Goal: Task Accomplishment & Management: Use online tool/utility

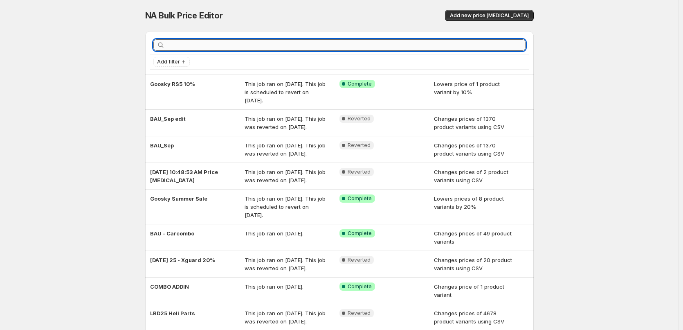
click at [370, 44] on input "text" at bounding box center [345, 44] width 359 height 11
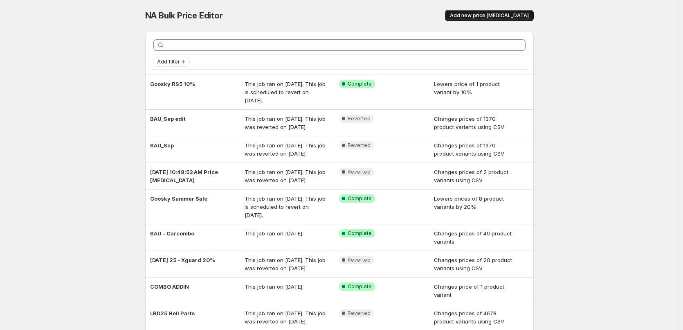
click at [489, 14] on span "Add new price [MEDICAL_DATA]" at bounding box center [489, 15] width 79 height 7
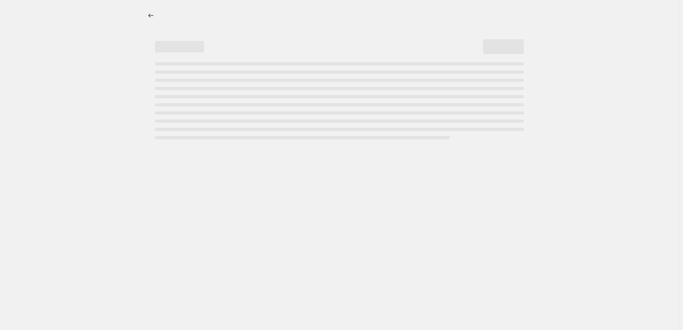
select select "percentage"
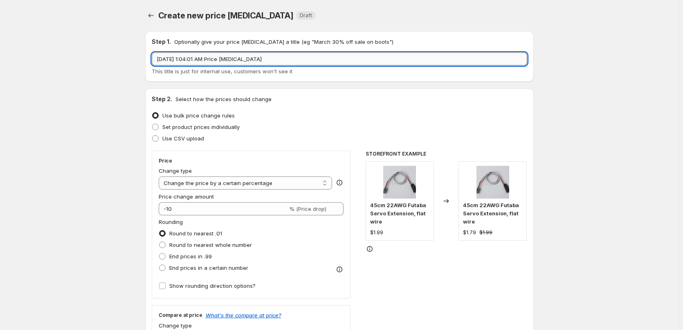
click at [392, 63] on input "[DATE] 1:04:01 AM Price [MEDICAL_DATA]" at bounding box center [339, 58] width 375 height 13
type input "YX Heli Clearance"
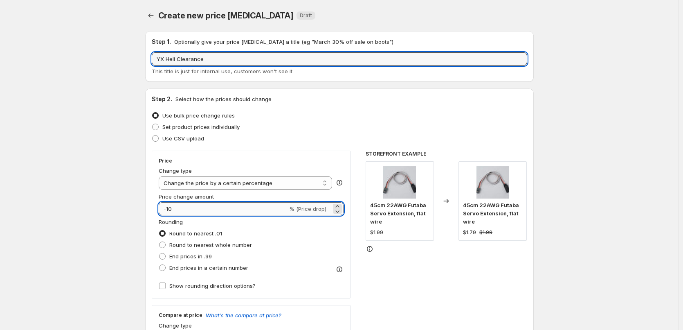
click at [188, 206] on input "-10" at bounding box center [223, 208] width 129 height 13
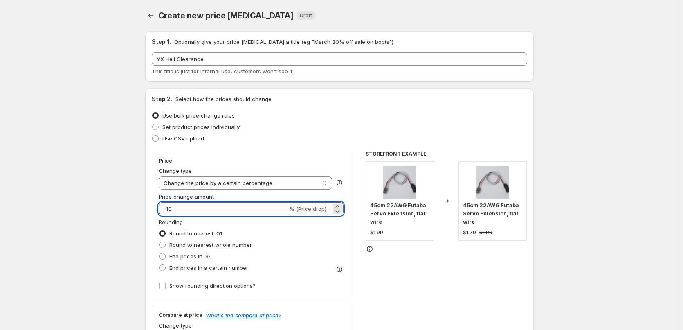
type input "-1"
type input "-15"
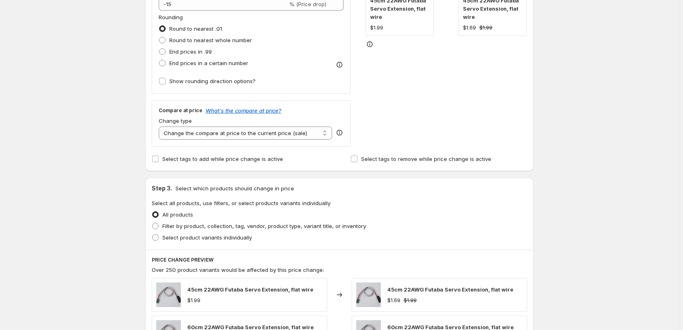
scroll to position [327, 0]
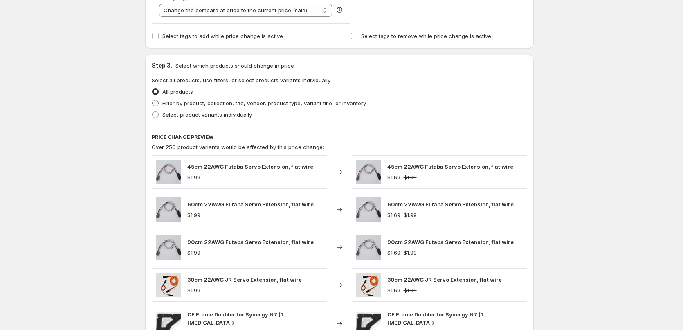
click at [196, 104] on span "Filter by product, collection, tag, vendor, product type, variant title, or inv…" at bounding box center [264, 103] width 204 height 7
click at [152, 100] on input "Filter by product, collection, tag, vendor, product type, variant title, or inv…" at bounding box center [152, 100] width 0 height 0
radio input "true"
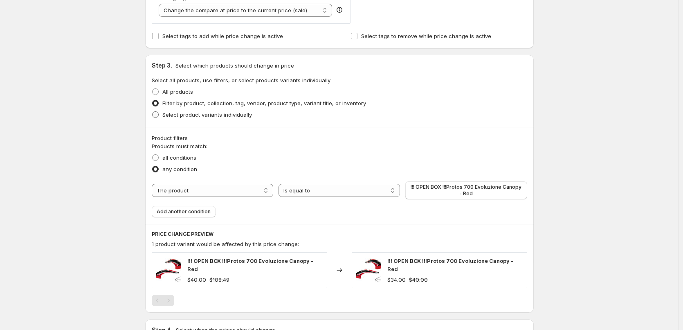
click at [195, 114] on span "Select product variants individually" at bounding box center [207, 114] width 90 height 7
click at [152, 112] on input "Select product variants individually" at bounding box center [152, 111] width 0 height 0
radio input "true"
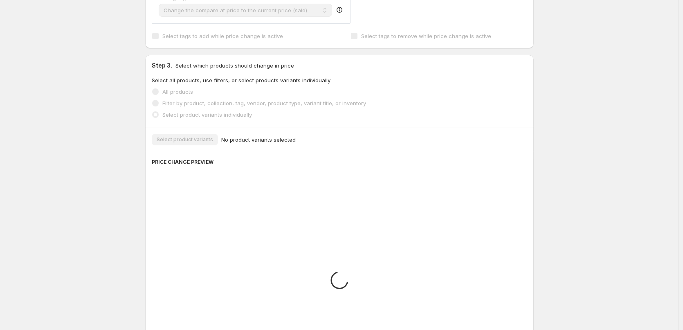
scroll to position [307, 0]
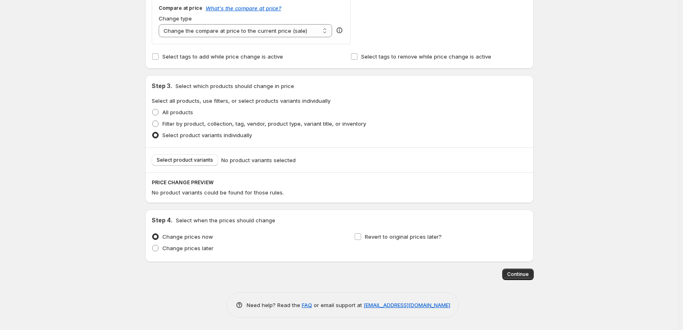
click at [183, 142] on div "Step 3. Select which products should change in price Select all products, use f…" at bounding box center [339, 111] width 388 height 72
click at [184, 156] on button "Select product variants" at bounding box center [185, 159] width 66 height 11
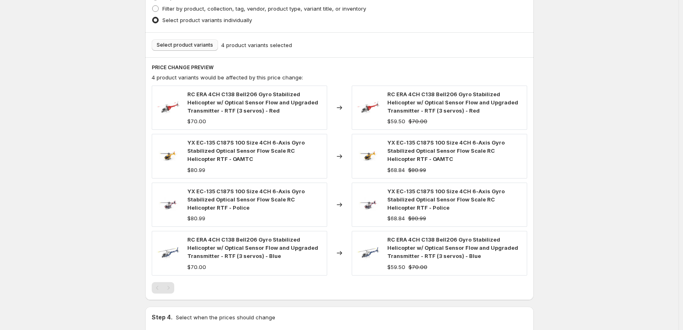
scroll to position [429, 0]
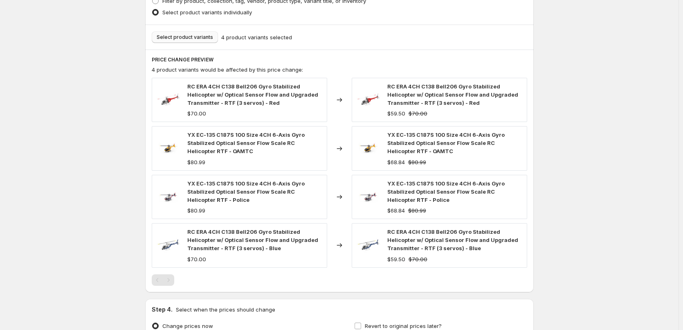
click at [200, 39] on span "Select product variants" at bounding box center [185, 37] width 56 height 7
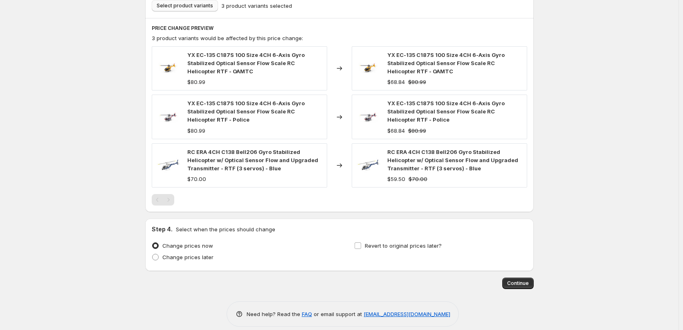
scroll to position [470, 0]
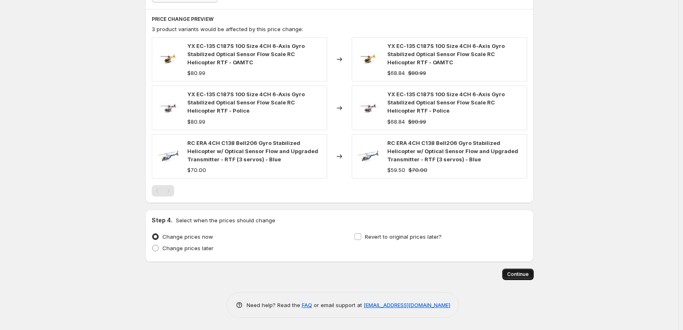
click at [531, 275] on button "Continue" at bounding box center [517, 273] width 31 height 11
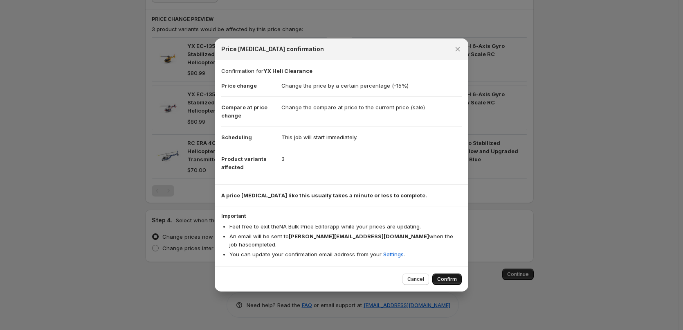
click at [442, 276] on span "Confirm" at bounding box center [447, 279] width 20 height 7
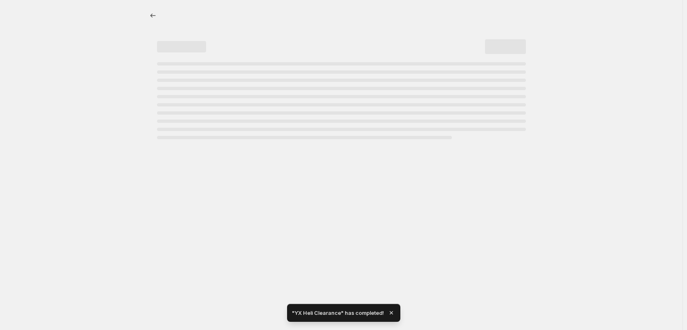
click at [189, 83] on div "Page loading" at bounding box center [341, 100] width 369 height 77
select select "percentage"
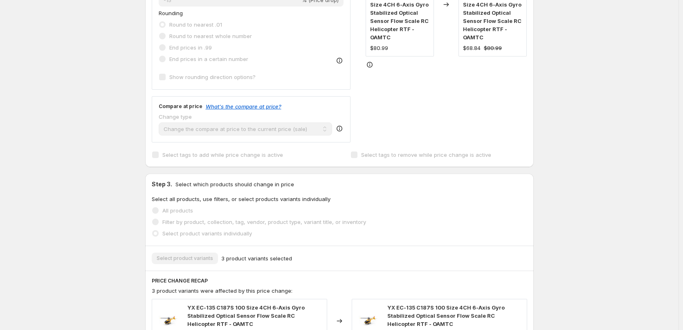
scroll to position [529, 0]
